Goal: Subscribe to service/newsletter

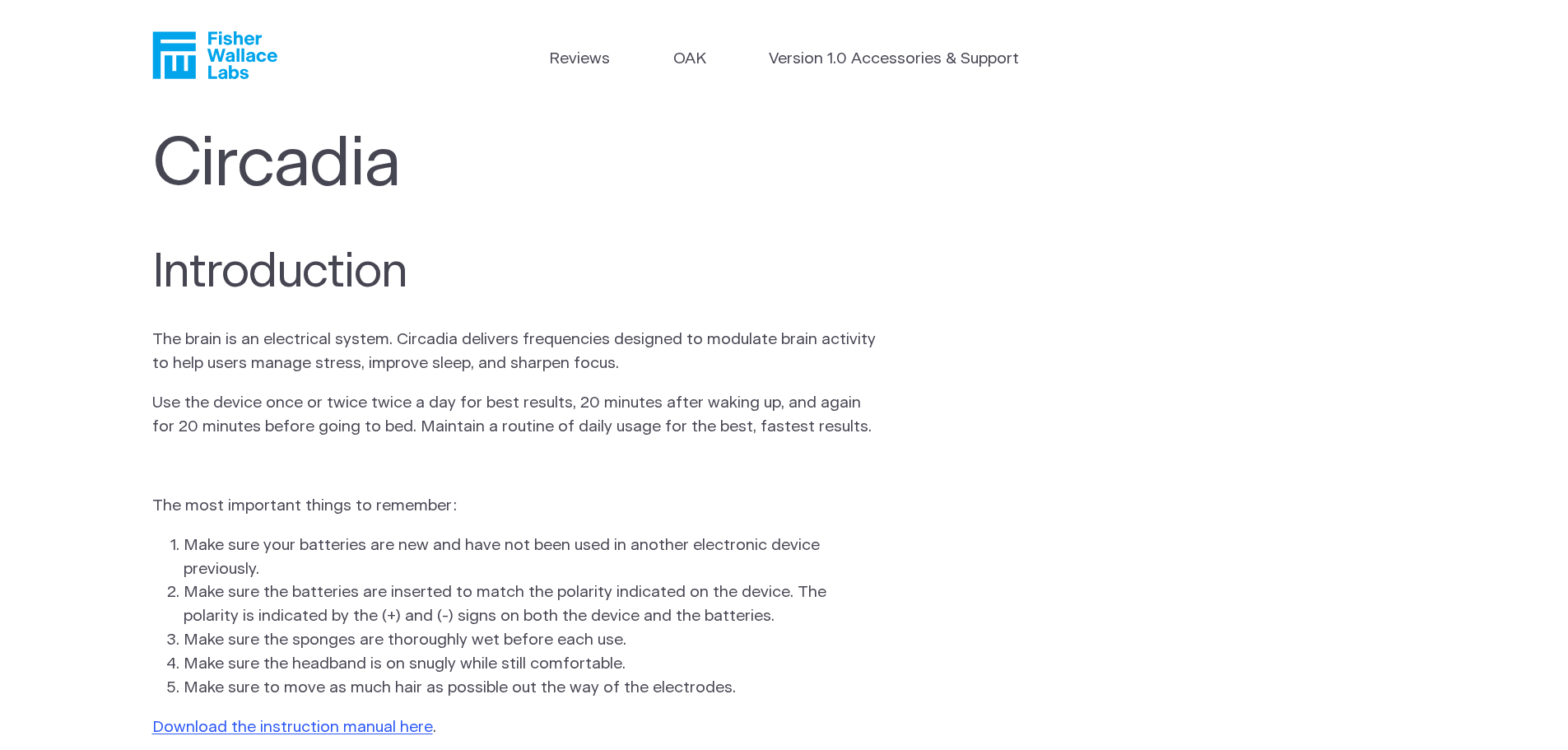
click at [254, 69] on icon "Fisher Wallace" at bounding box center [215, 55] width 125 height 48
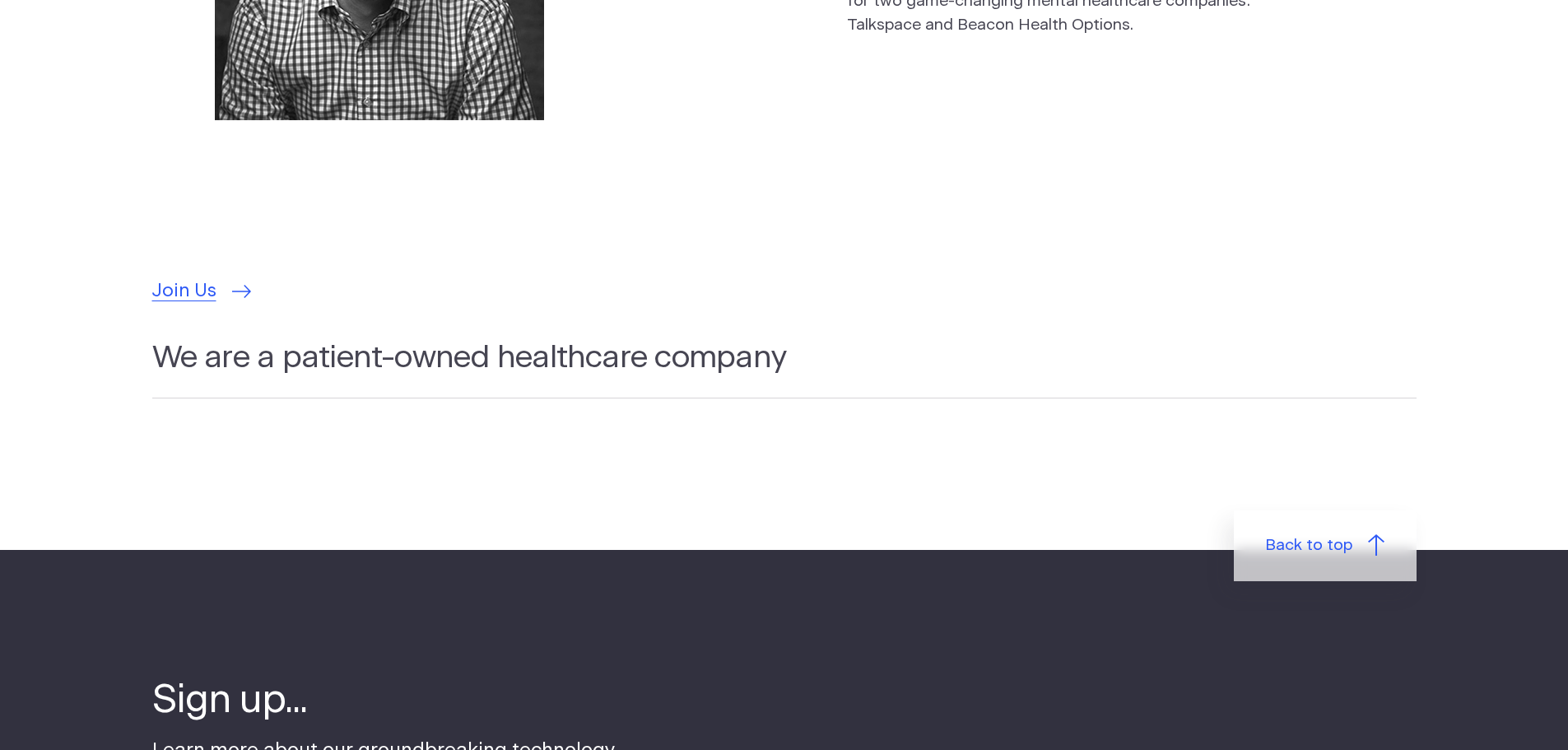
scroll to position [5103, 0]
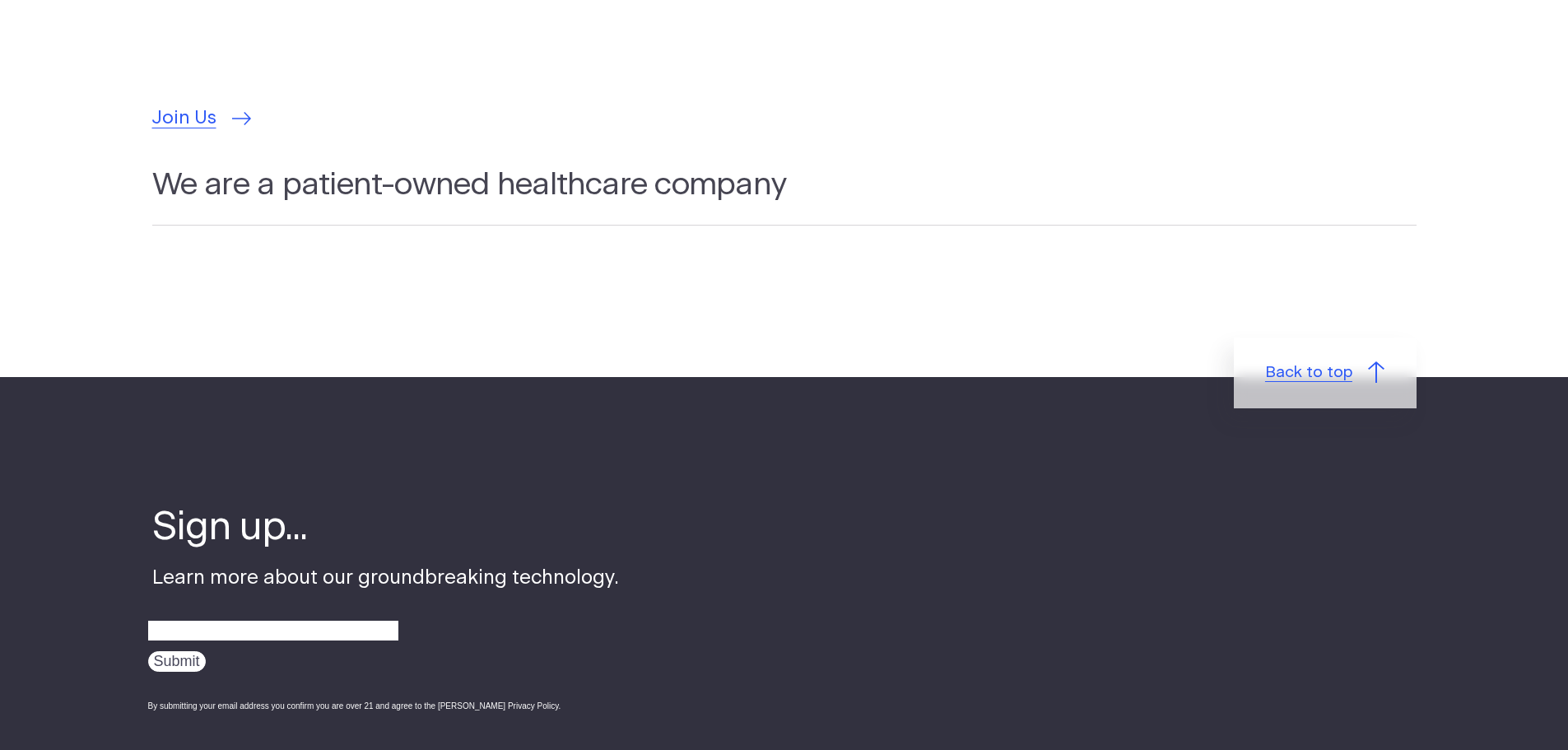
click at [1253, 371] on link "Back to top" at bounding box center [1325, 372] width 183 height 70
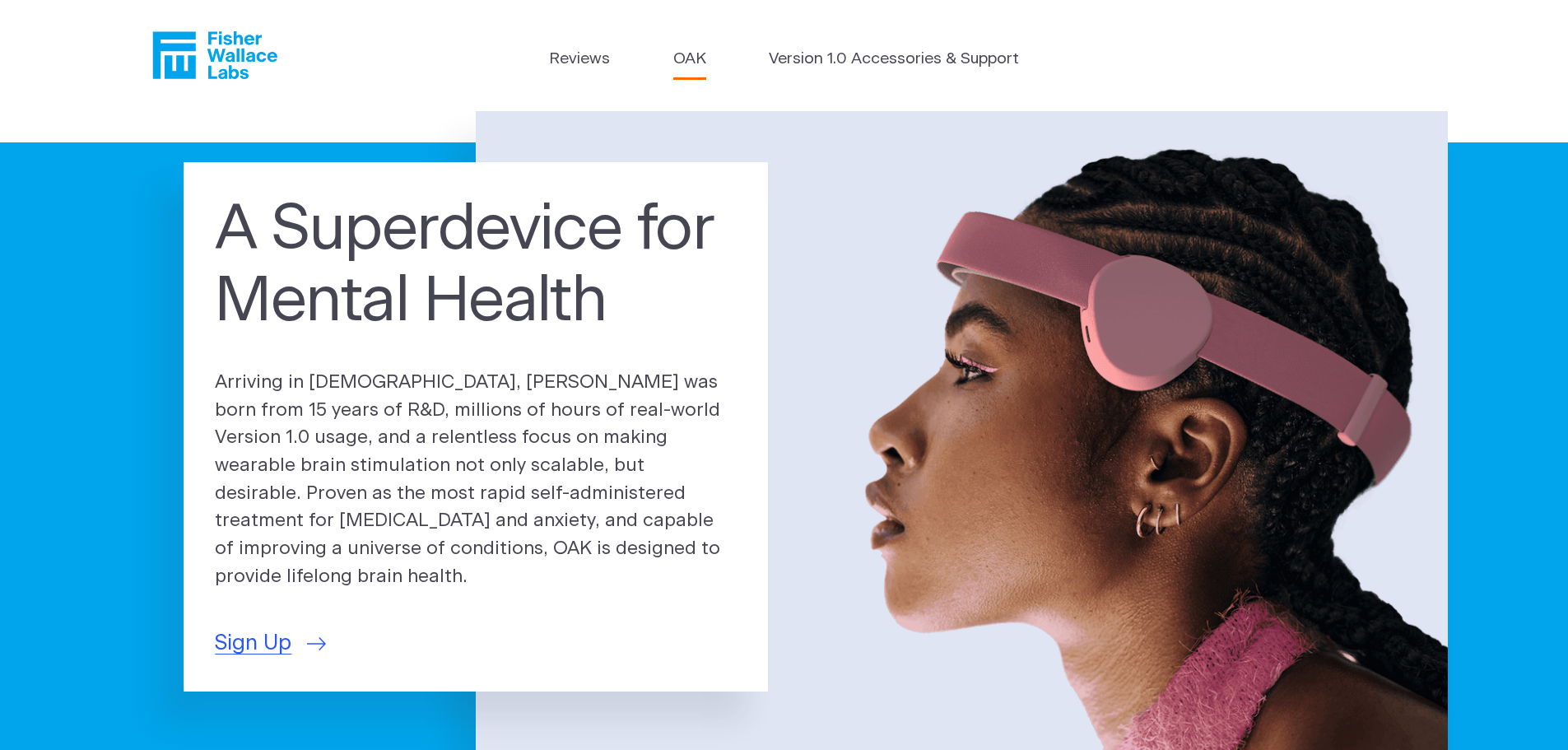
click at [682, 53] on link "OAK" at bounding box center [690, 59] width 33 height 23
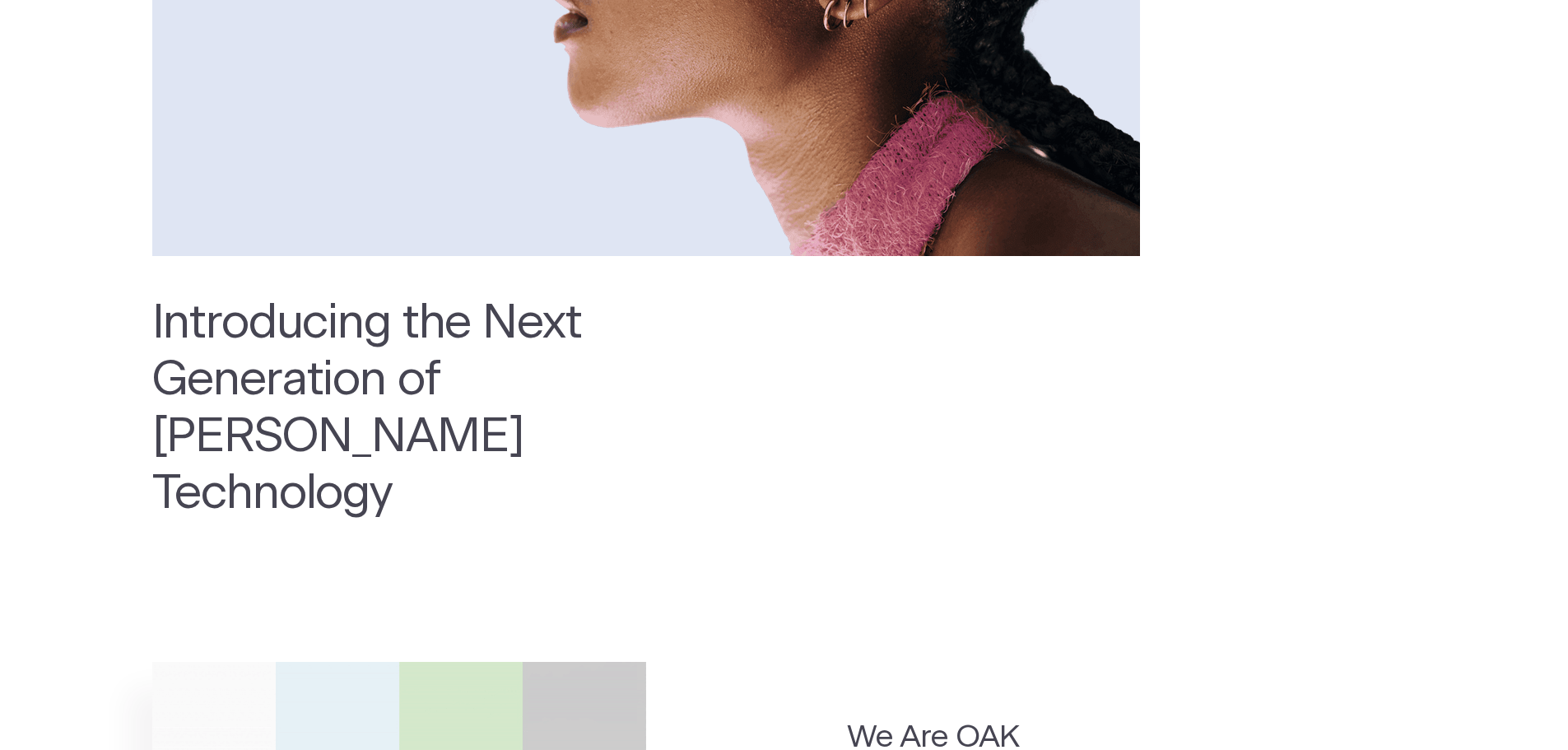
scroll to position [1317, 0]
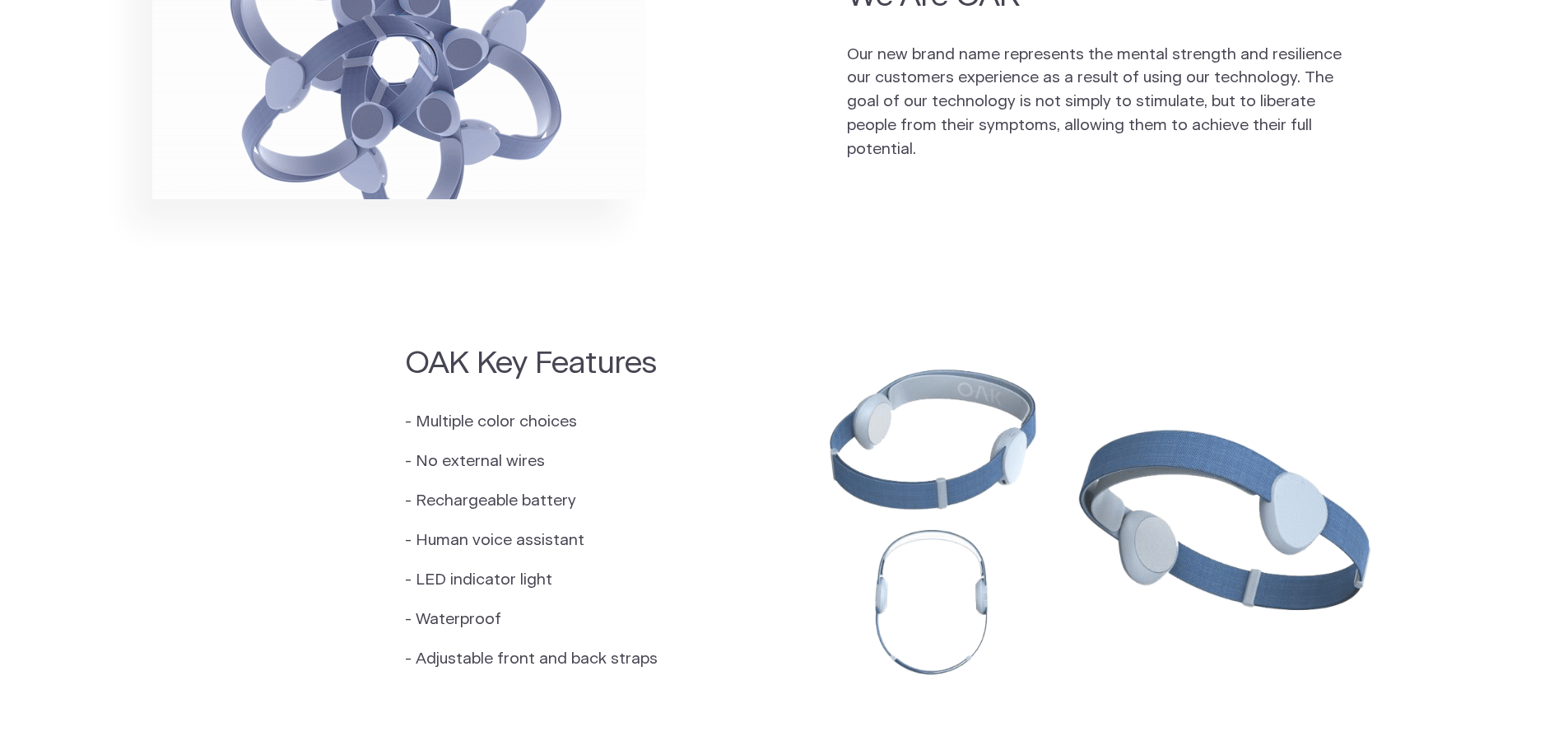
click at [351, 349] on section "OAK Key Features - Multiple color choices - No external wires - Rechargeable ba…" at bounding box center [784, 514] width 1568 height 452
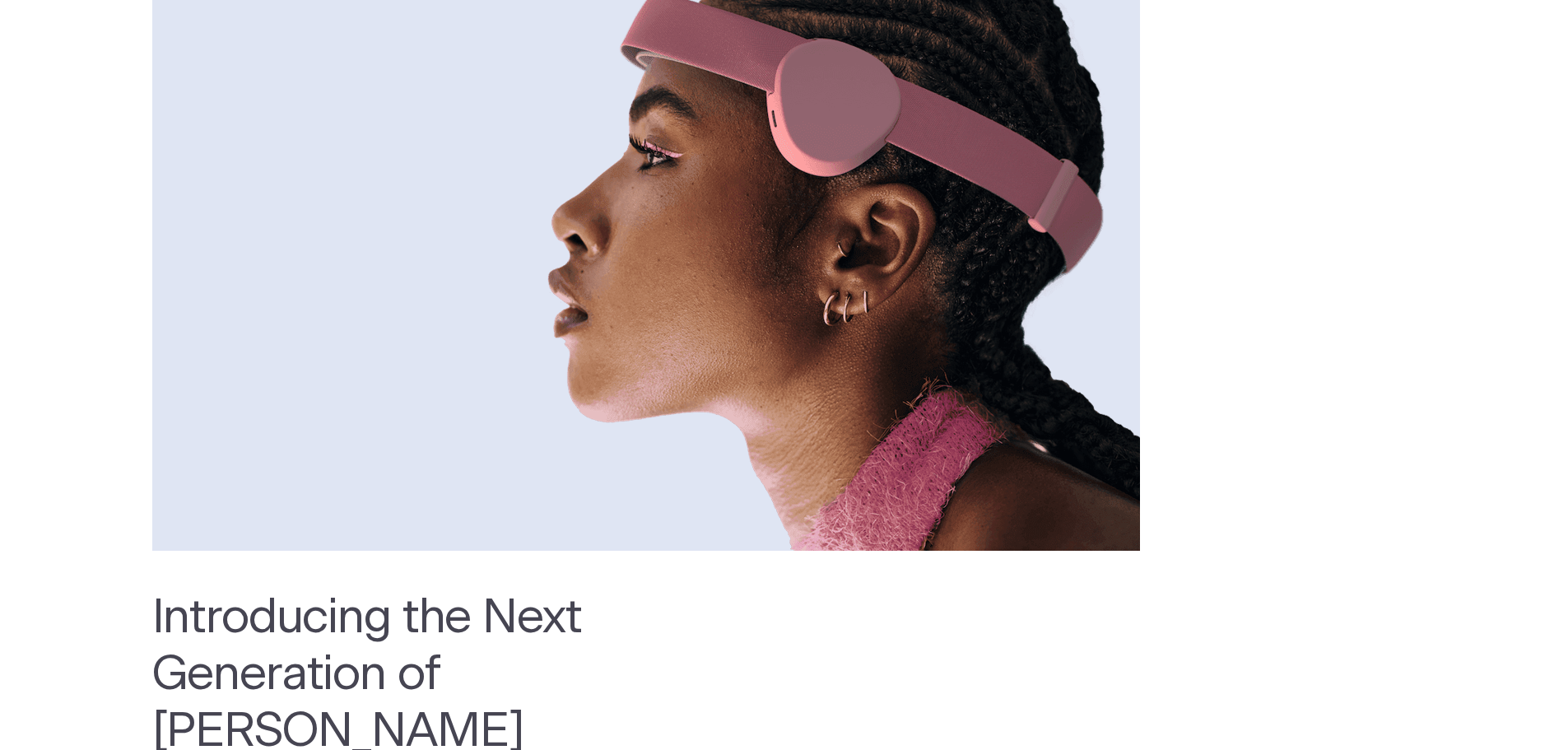
scroll to position [0, 0]
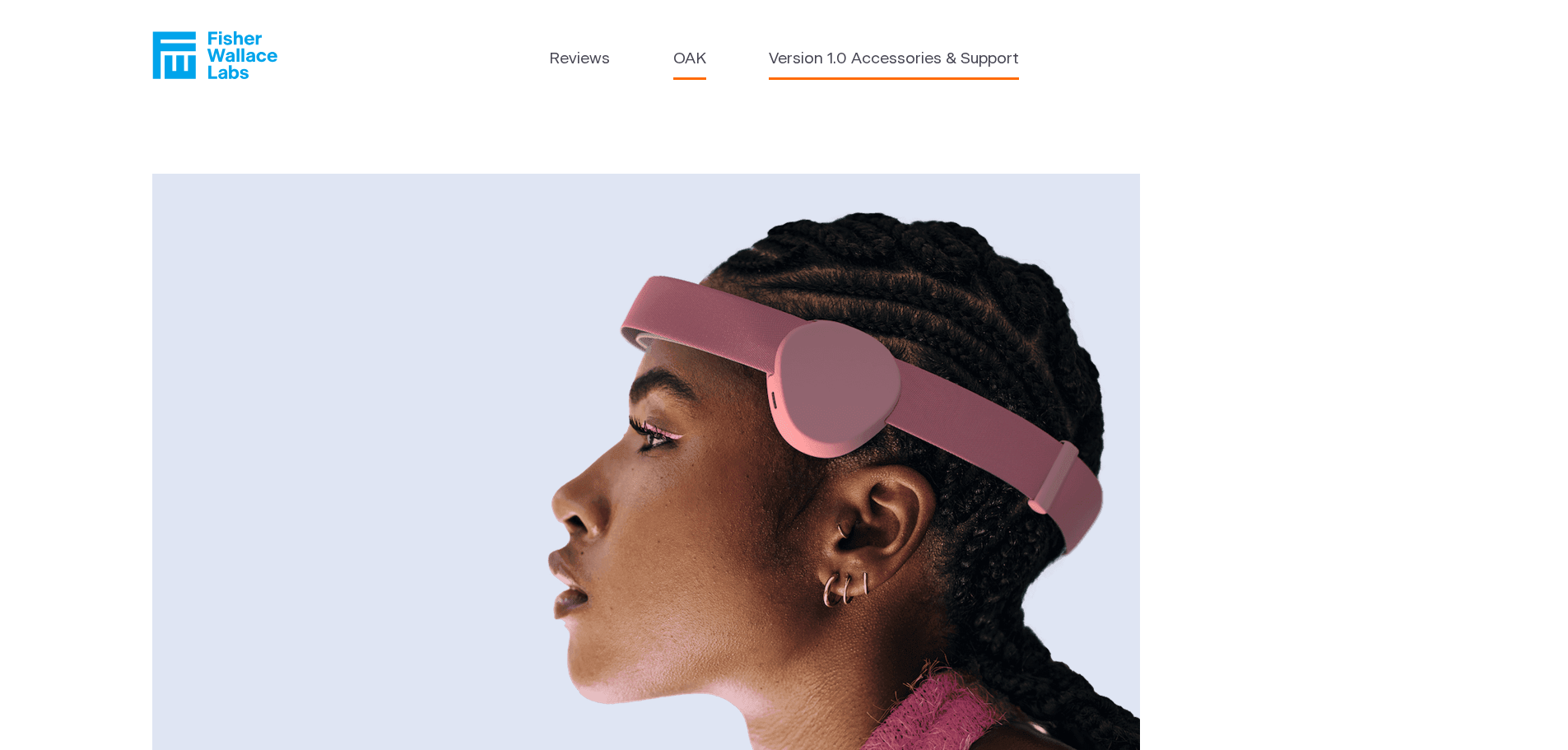
click at [925, 54] on link "Version 1.0 Accessories & Support" at bounding box center [895, 59] width 251 height 23
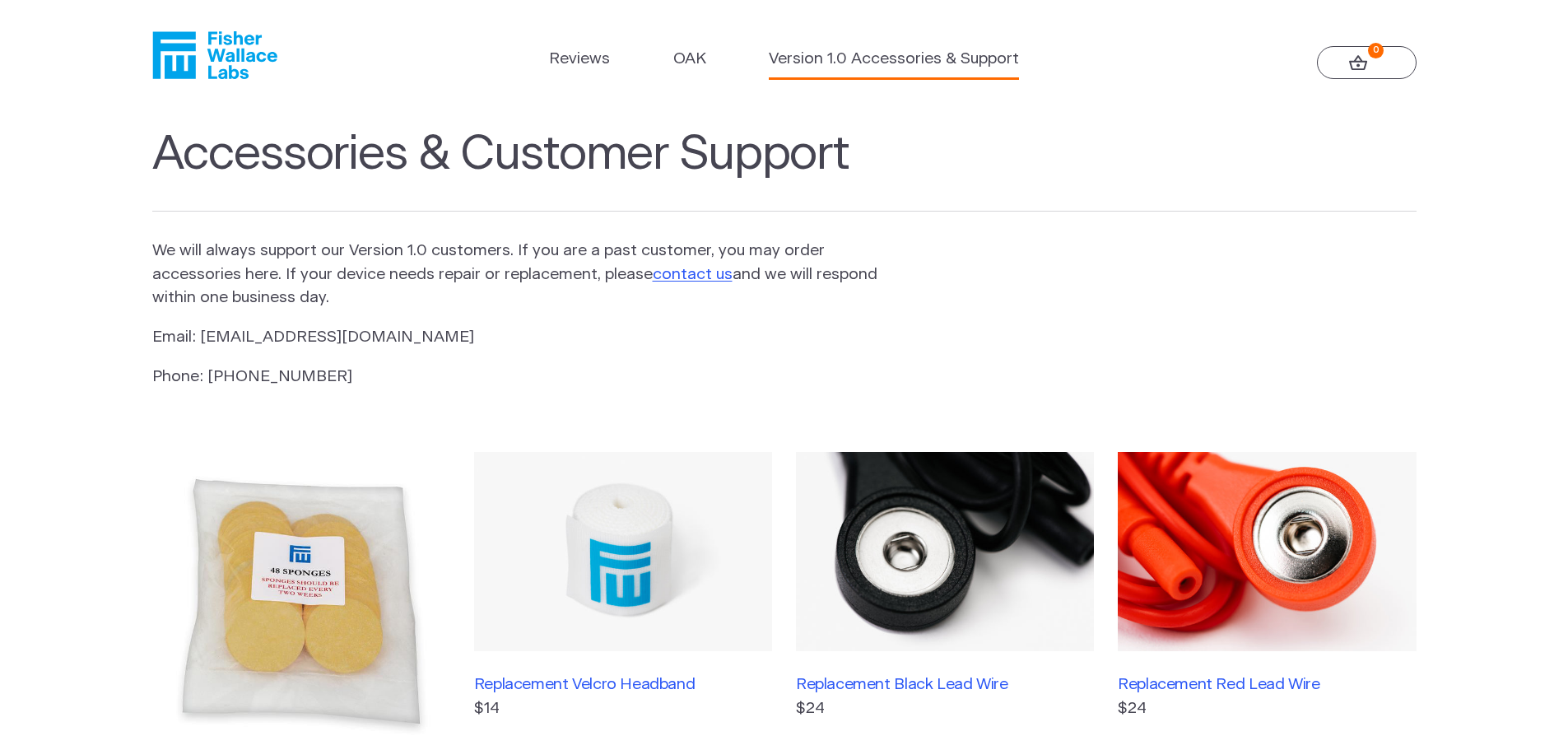
click at [131, 34] on header "Reviews OAK Version 1.0 Accessories & Support 0" at bounding box center [784, 56] width 1568 height 111
click at [187, 45] on icon "Fisher Wallace" at bounding box center [173, 56] width 43 height 47
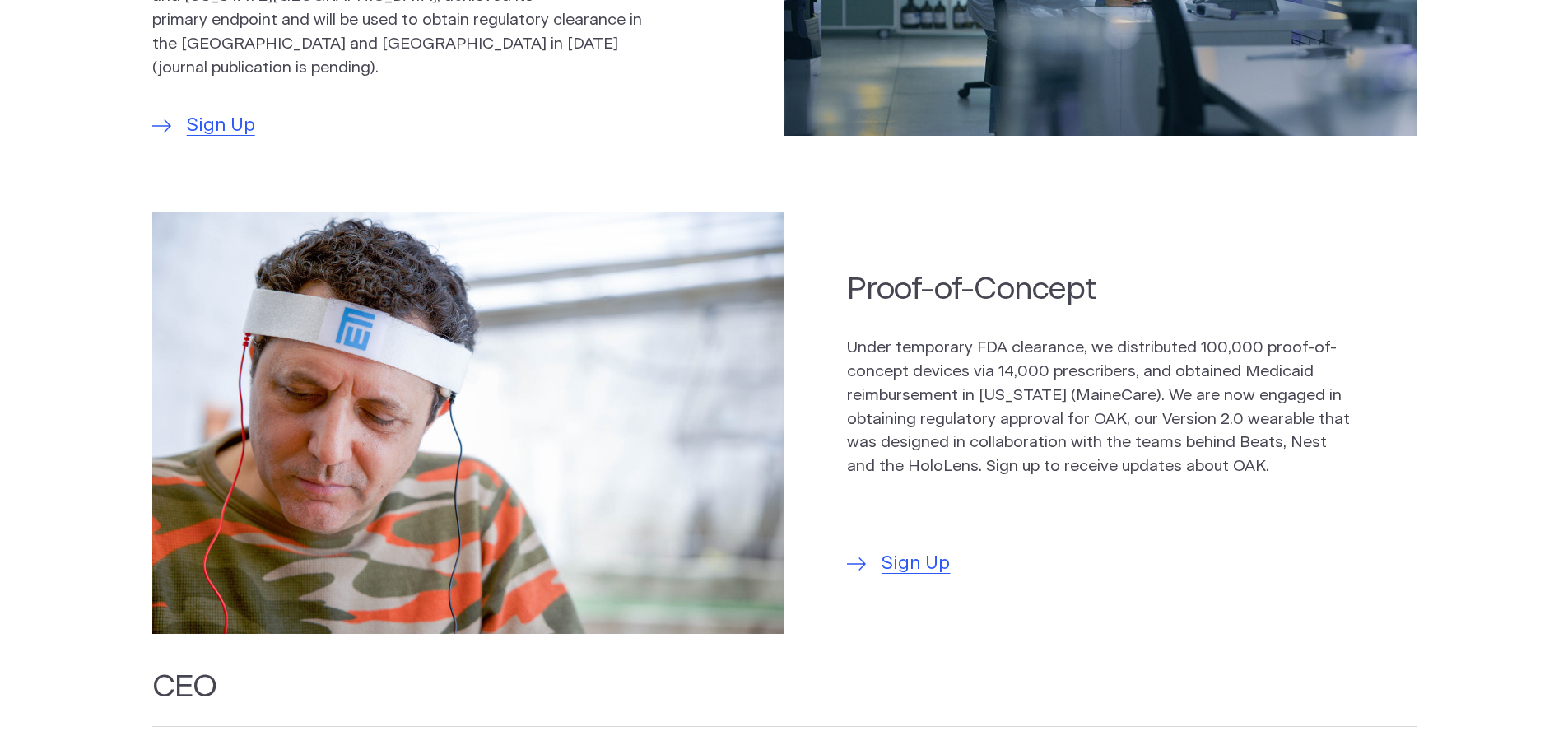
scroll to position [1152, 0]
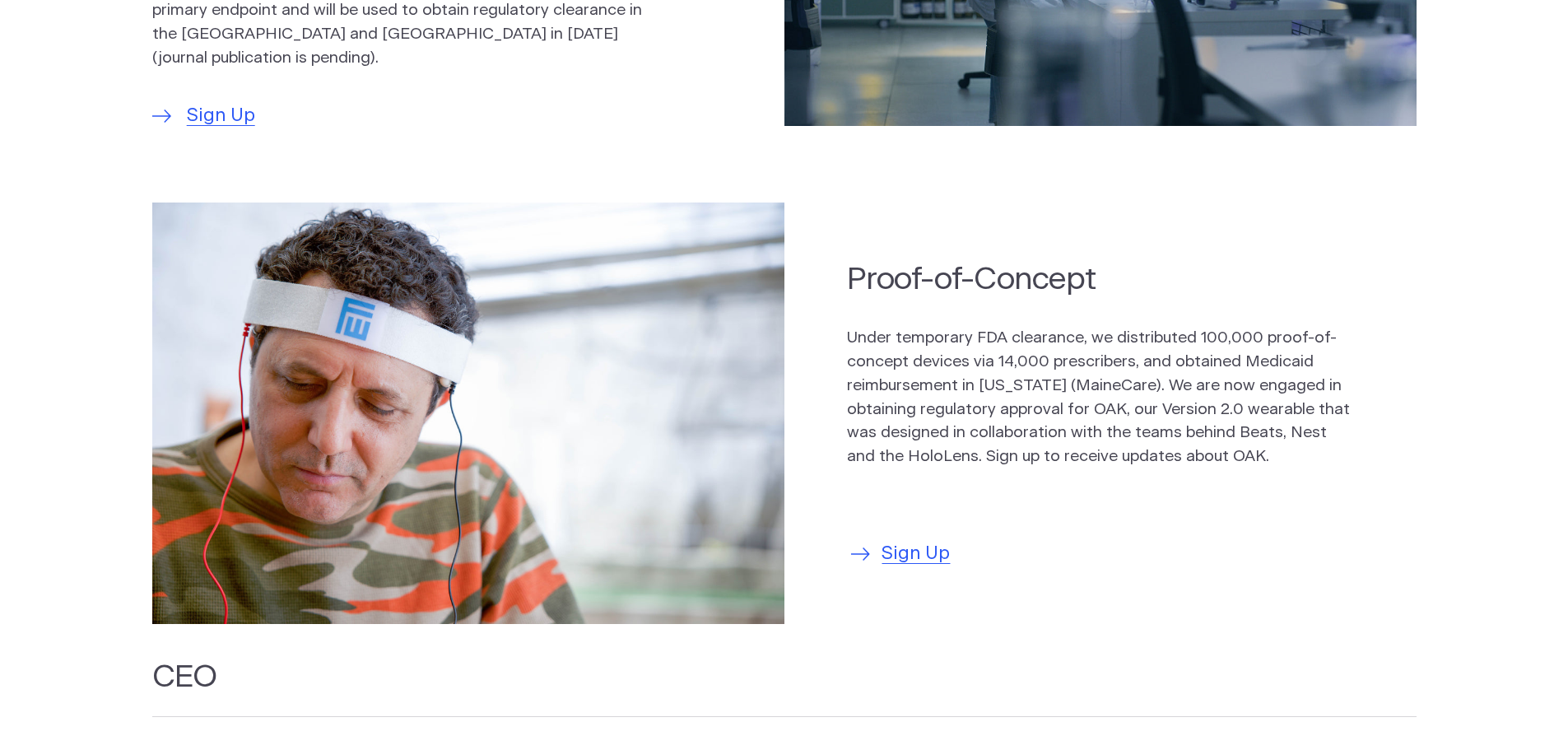
drag, startPoint x: 913, startPoint y: 551, endPoint x: 922, endPoint y: 543, distance: 12.0
click at [913, 550] on span "Sign Up" at bounding box center [915, 554] width 69 height 28
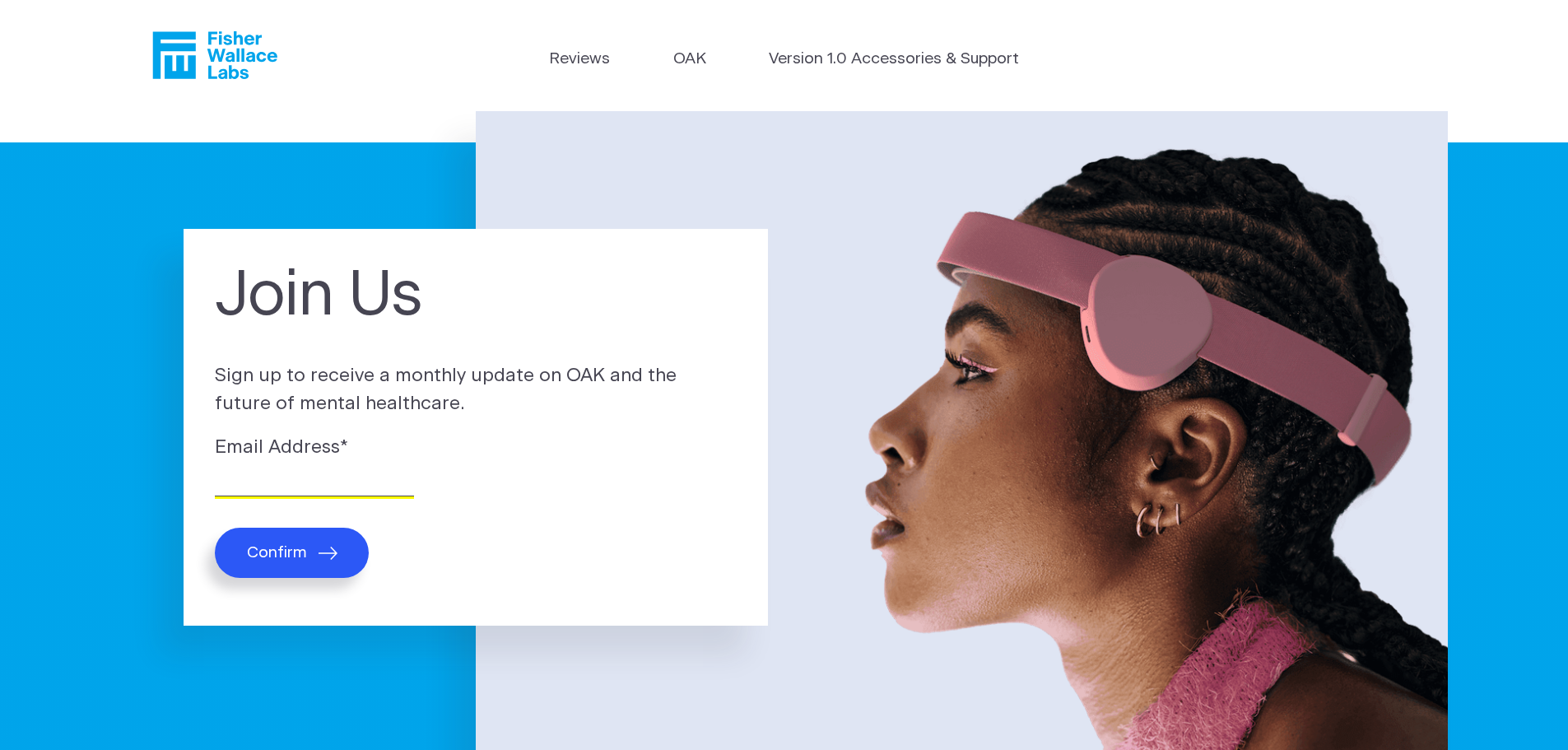
click at [352, 487] on input "Email Address *" at bounding box center [314, 483] width 199 height 25
type input "[EMAIL_ADDRESS][DOMAIN_NAME]"
click at [320, 548] on icon "submit" at bounding box center [328, 552] width 19 height 13
